Goal: Task Accomplishment & Management: Use online tool/utility

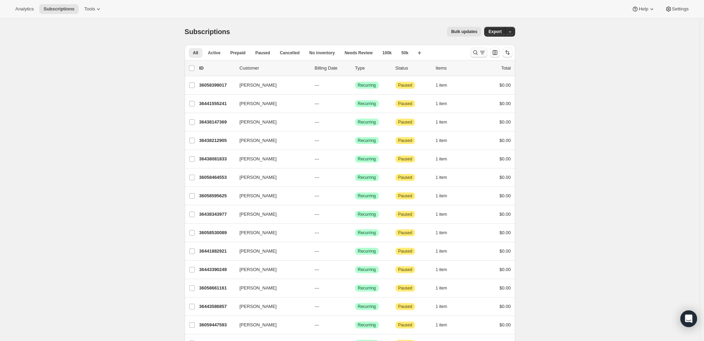
click at [479, 53] on icon "Search and filter results" at bounding box center [475, 52] width 7 height 7
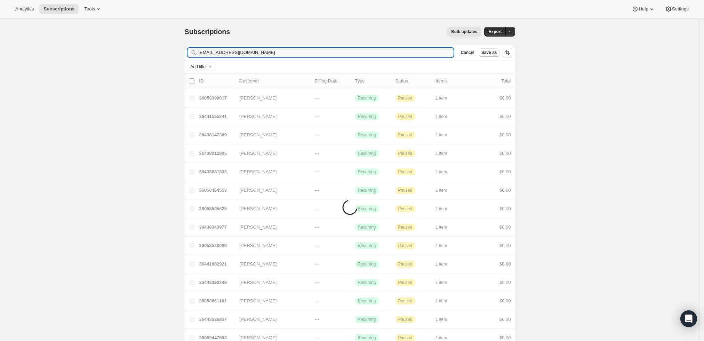
type input "[EMAIL_ADDRESS][DOMAIN_NAME]"
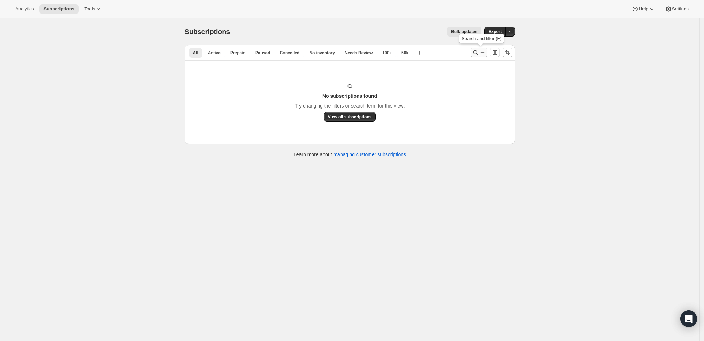
click at [484, 49] on icon "Search and filter results" at bounding box center [482, 52] width 7 height 7
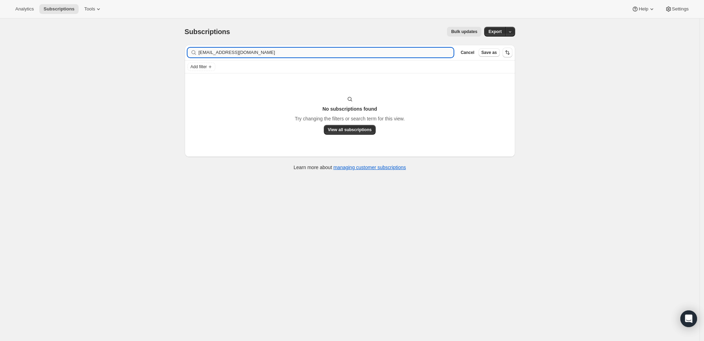
click at [311, 56] on input "[EMAIL_ADDRESS][DOMAIN_NAME]" at bounding box center [326, 53] width 255 height 10
type input "[PERSON_NAME]"
